Goal: Information Seeking & Learning: Learn about a topic

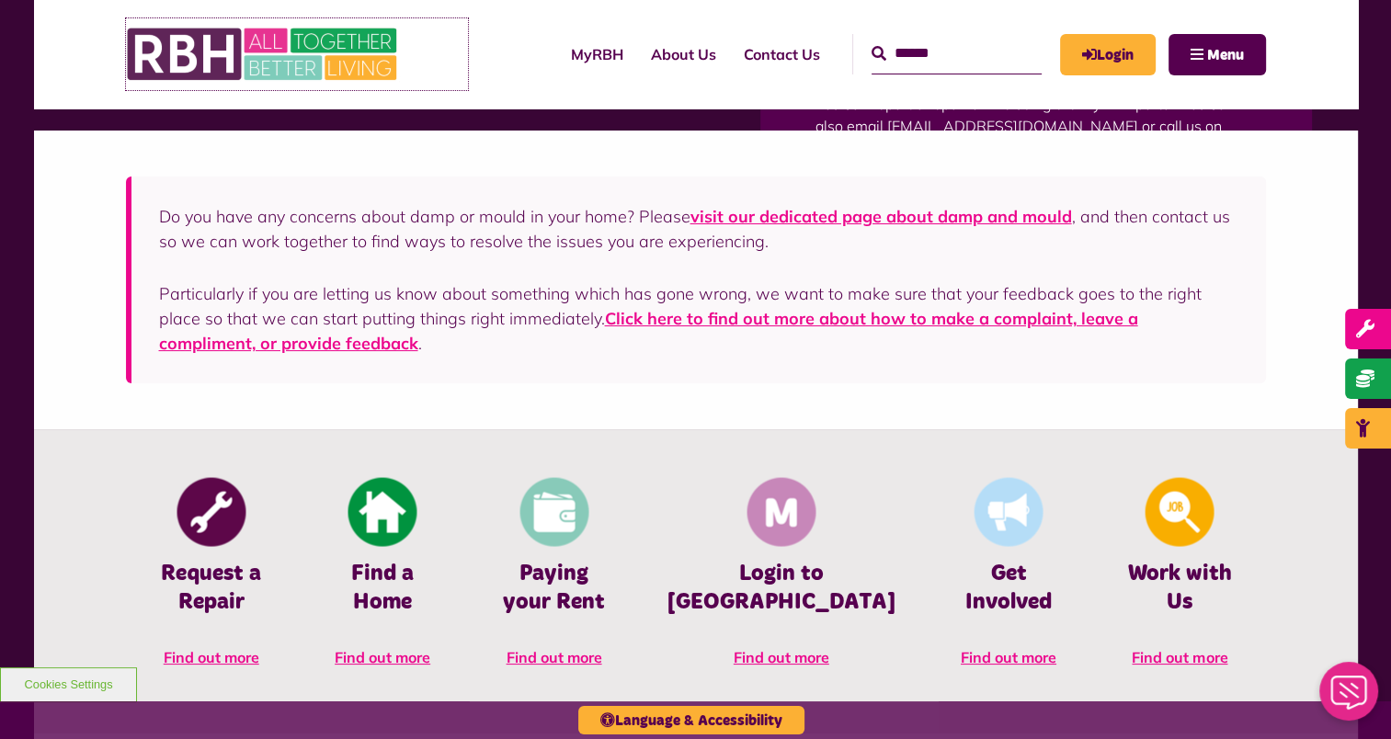
click at [323, 83] on img at bounding box center [264, 54] width 276 height 72
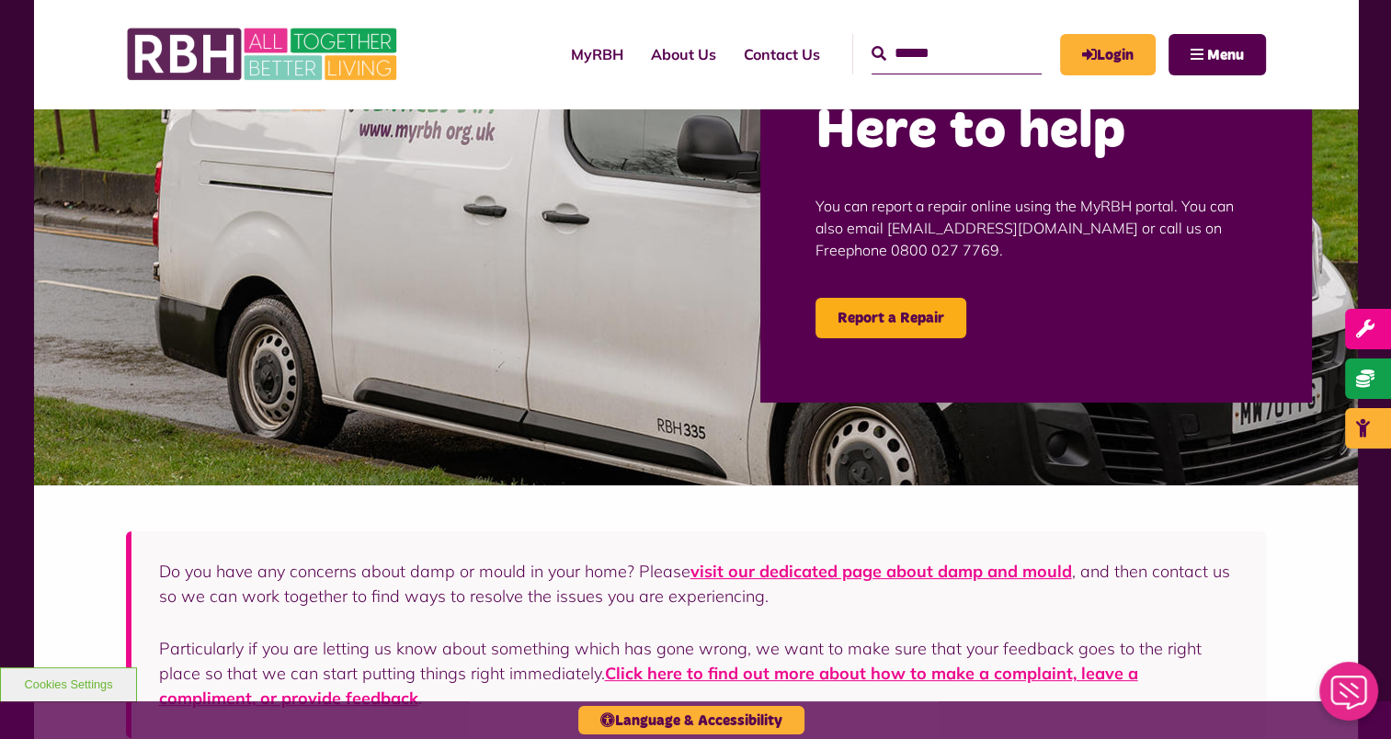
scroll to position [184, 0]
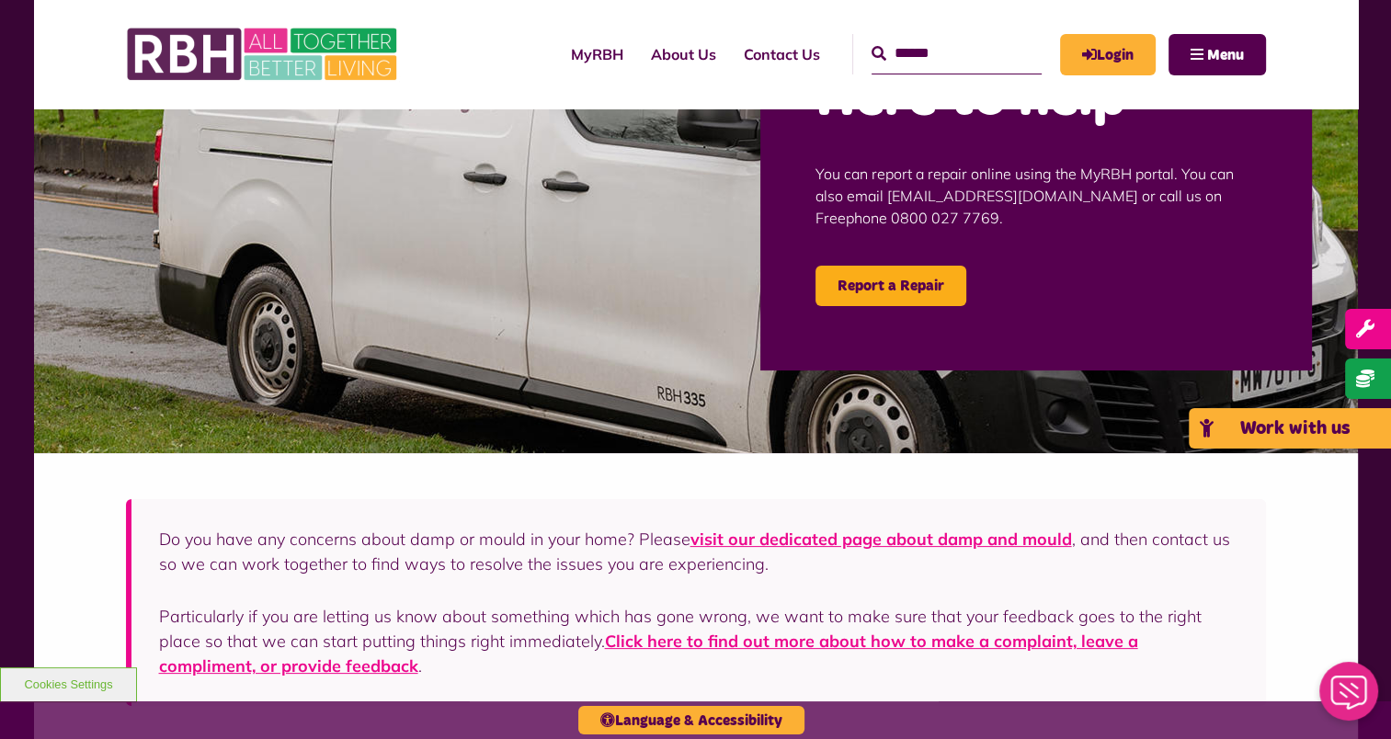
click at [1371, 419] on link "Work with us" at bounding box center [1290, 428] width 202 height 40
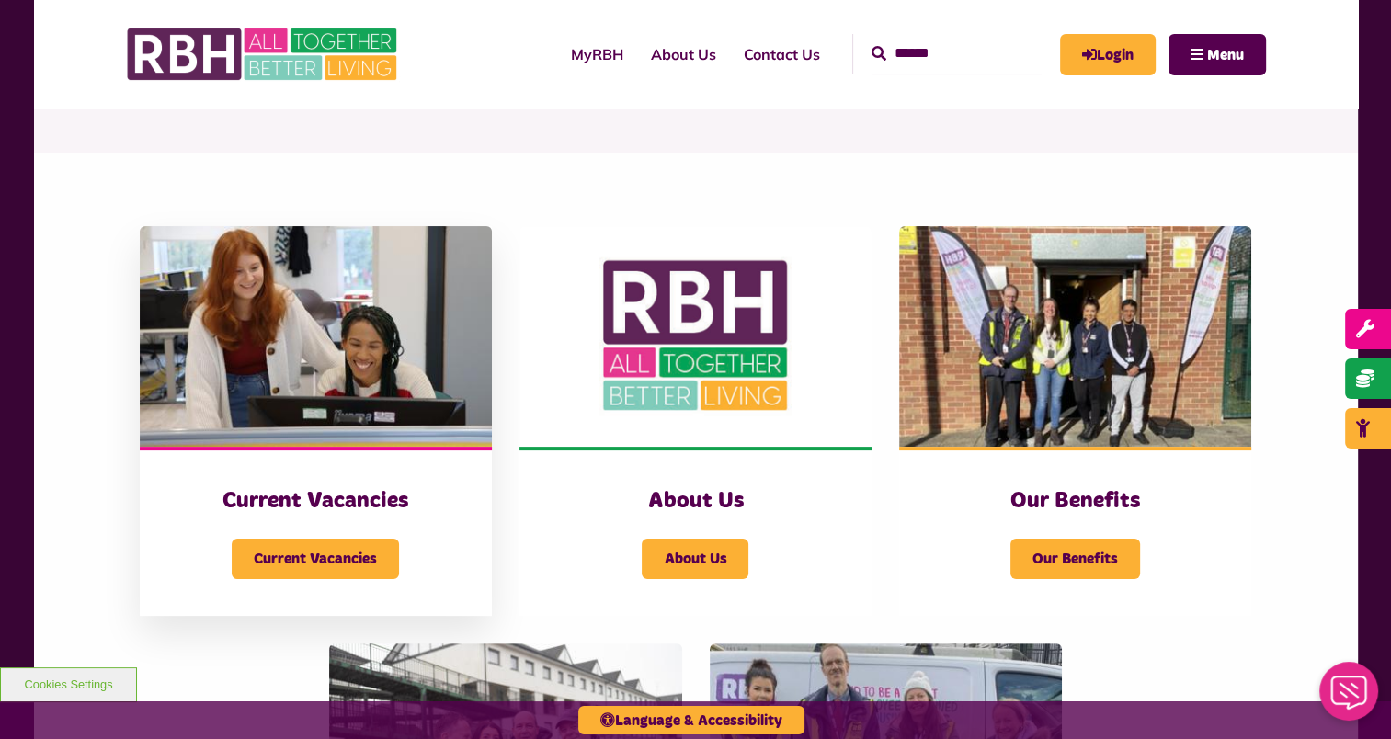
click at [346, 413] on img at bounding box center [316, 336] width 352 height 221
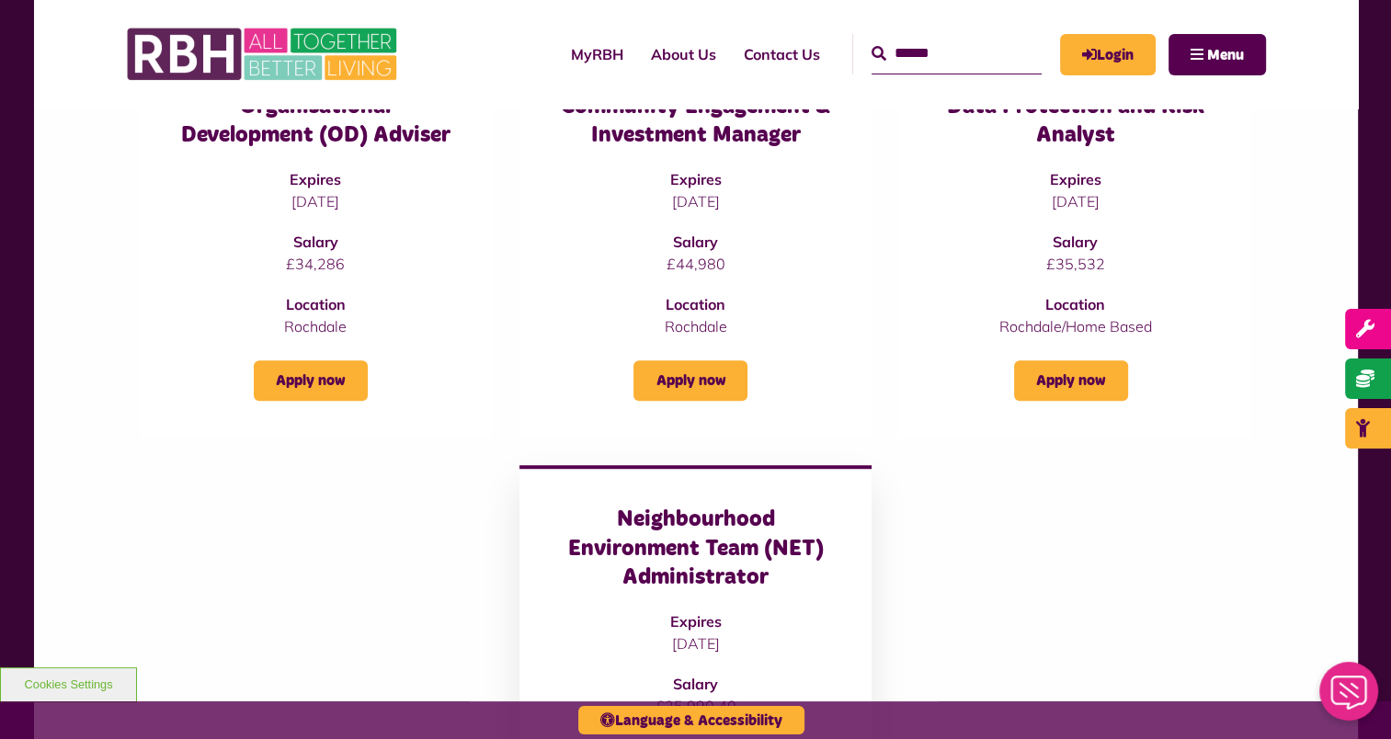
scroll to position [1011, 0]
